Goal: Navigation & Orientation: Find specific page/section

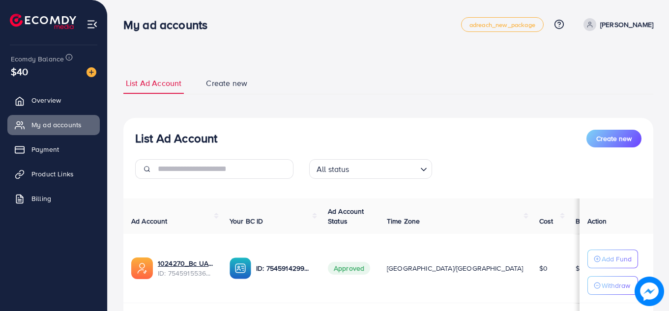
scroll to position [130, 0]
click at [43, 94] on link "Overview" at bounding box center [53, 100] width 92 height 20
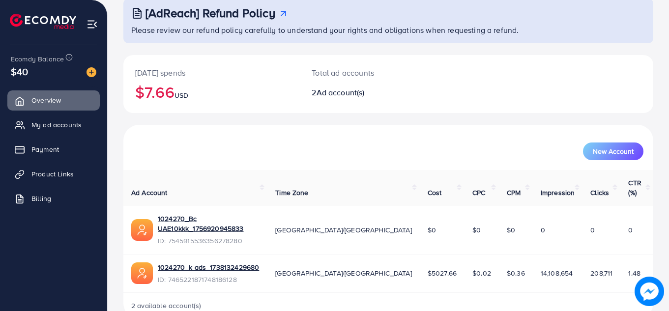
scroll to position [66, 0]
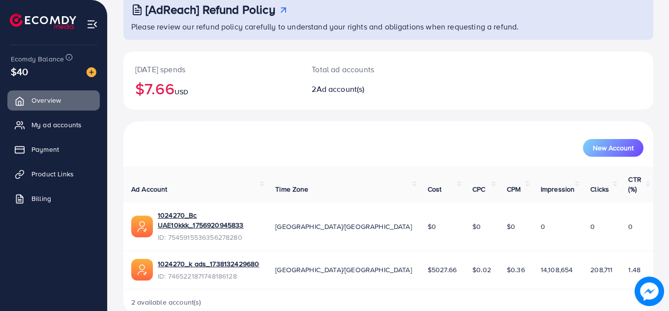
click at [664, 154] on div "[AdReach] Refund Policy Please review our refund policy carefully to understand…" at bounding box center [389, 132] width 562 height 397
click at [58, 128] on span "My ad accounts" at bounding box center [59, 125] width 50 height 10
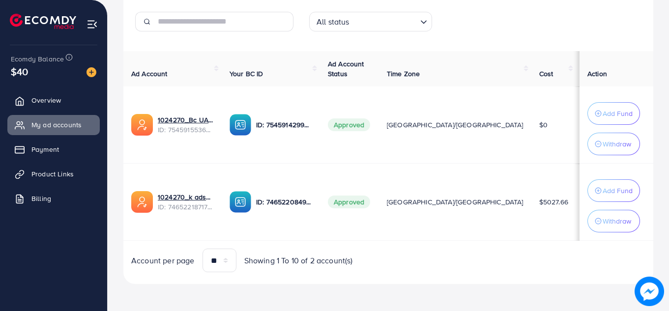
scroll to position [148, 0]
